Goal: Transaction & Acquisition: Subscribe to service/newsletter

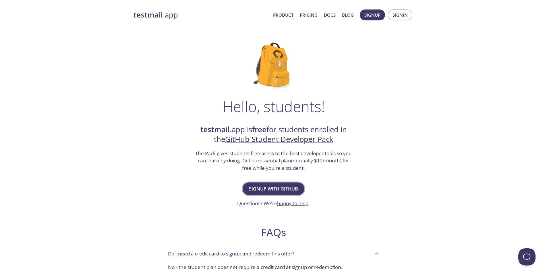
click at [283, 187] on span "Signup with GitHub" at bounding box center [273, 189] width 49 height 8
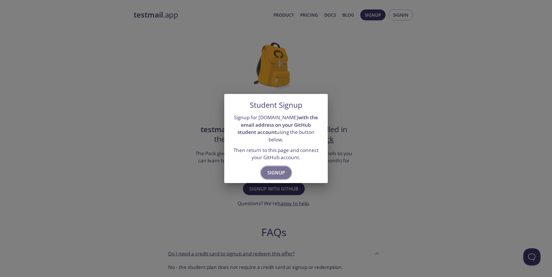
click at [282, 169] on span "Signup" at bounding box center [276, 173] width 18 height 8
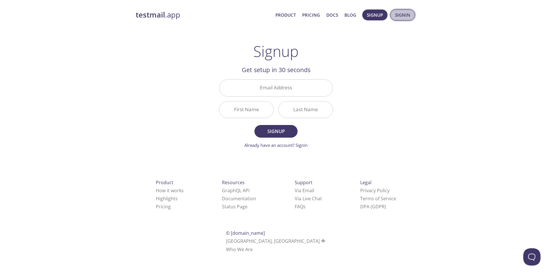
click at [400, 15] on span "Signin" at bounding box center [402, 14] width 15 height 7
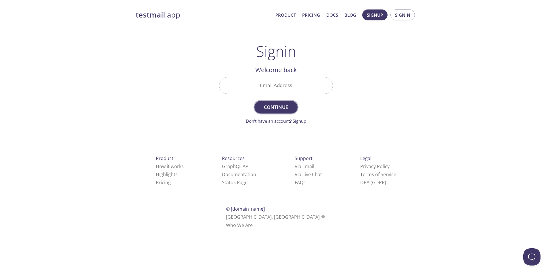
click at [282, 107] on span "Continue" at bounding box center [276, 107] width 30 height 8
